Goal: Find specific page/section: Find specific page/section

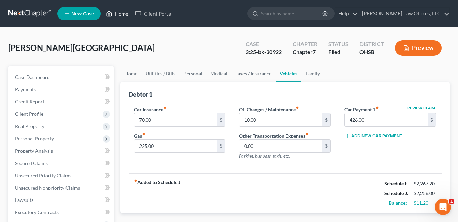
click at [121, 15] on link "Home" at bounding box center [117, 13] width 29 height 12
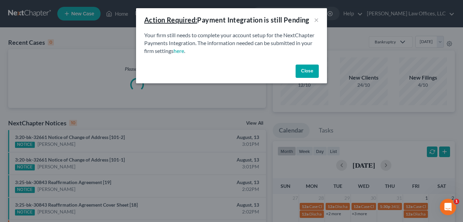
click at [305, 71] on button "Close" at bounding box center [307, 71] width 23 height 14
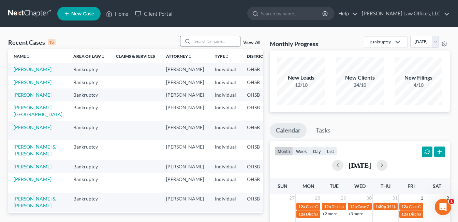
click at [199, 42] on input "search" at bounding box center [216, 41] width 48 height 10
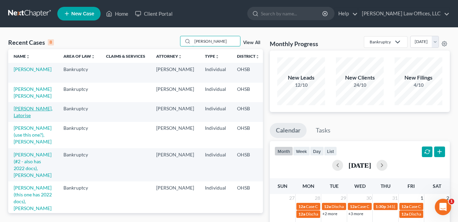
type input "[PERSON_NAME]"
click at [27, 116] on link "[PERSON_NAME], Latorise" at bounding box center [33, 111] width 39 height 13
select select "4"
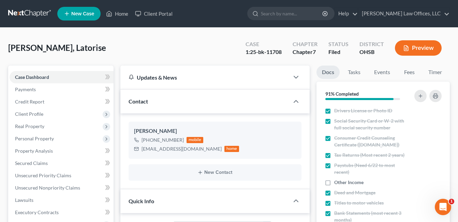
scroll to position [170, 0]
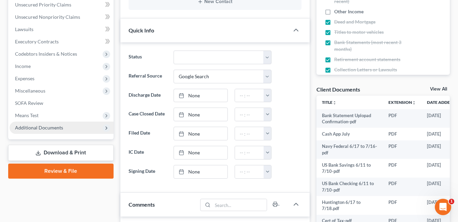
click at [47, 129] on span "Additional Documents" at bounding box center [39, 127] width 48 height 6
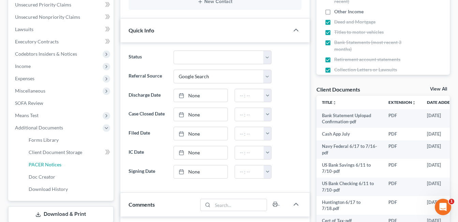
click at [53, 163] on span "PACER Notices" at bounding box center [45, 164] width 33 height 6
